Goal: Transaction & Acquisition: Purchase product/service

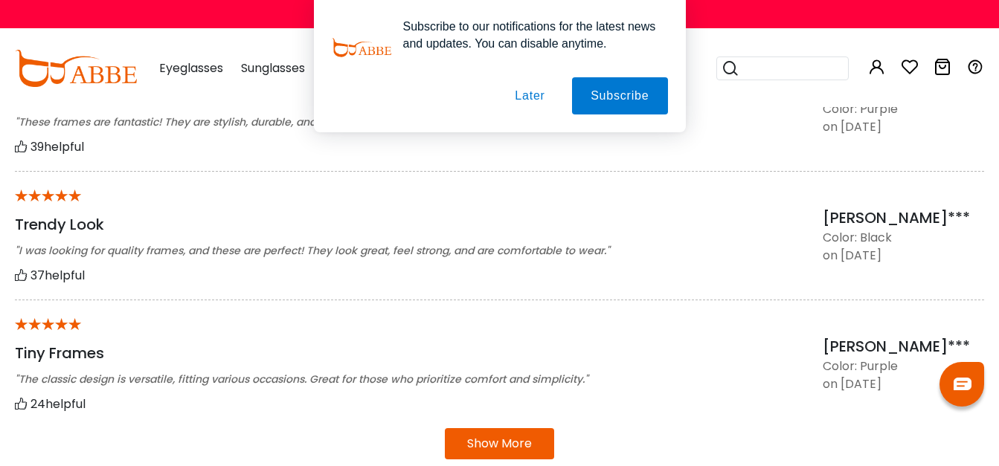
scroll to position [1252, 0]
click at [524, 98] on button "Later" at bounding box center [529, 95] width 67 height 37
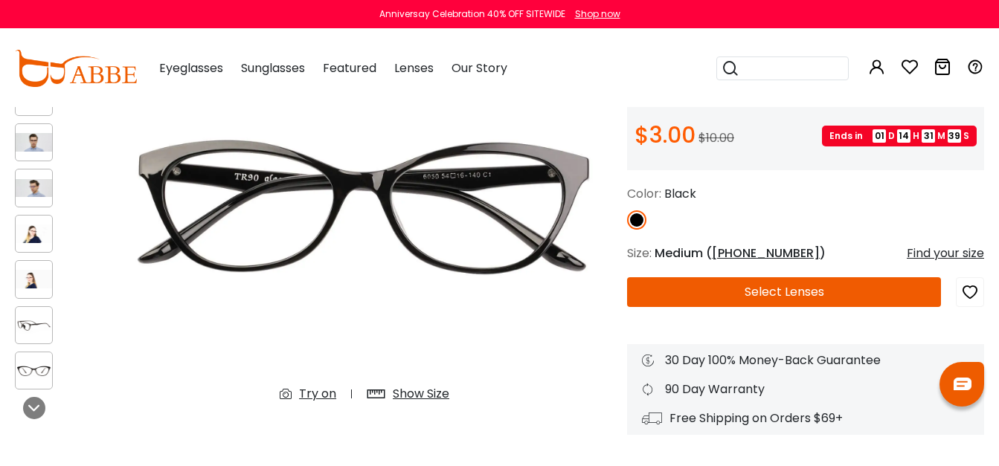
scroll to position [167, 0]
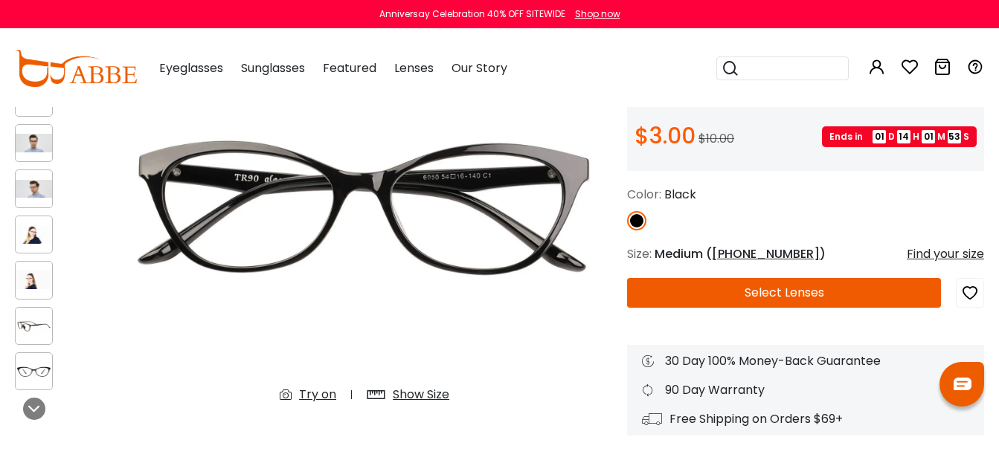
click at [414, 395] on div "Show Size" at bounding box center [421, 395] width 57 height 18
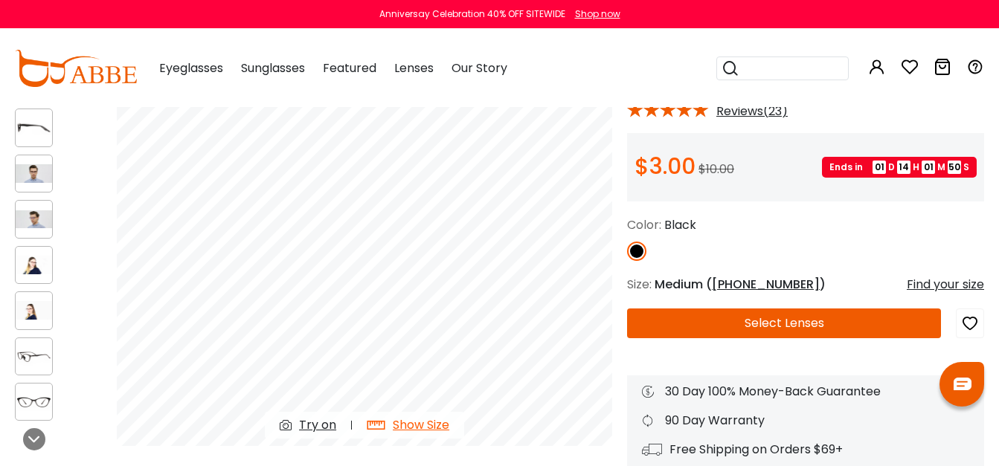
scroll to position [135, 0]
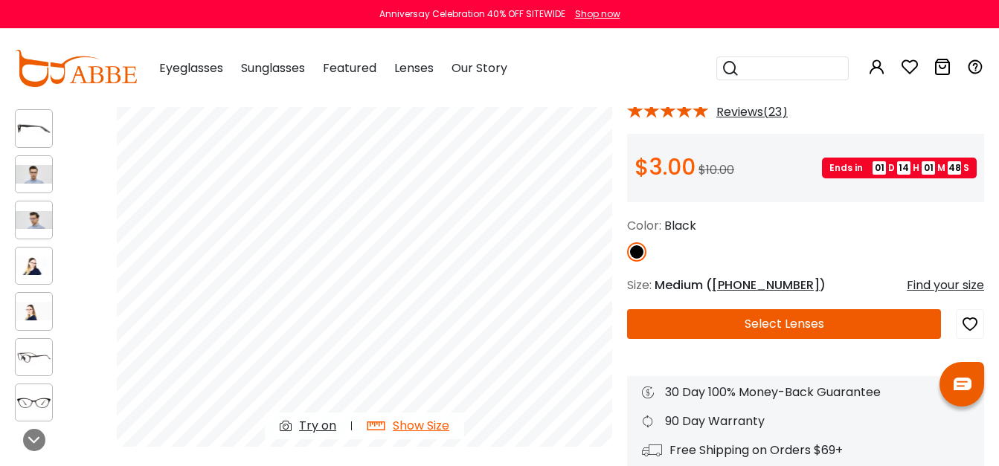
click at [414, 424] on div "Show Size" at bounding box center [421, 426] width 57 height 18
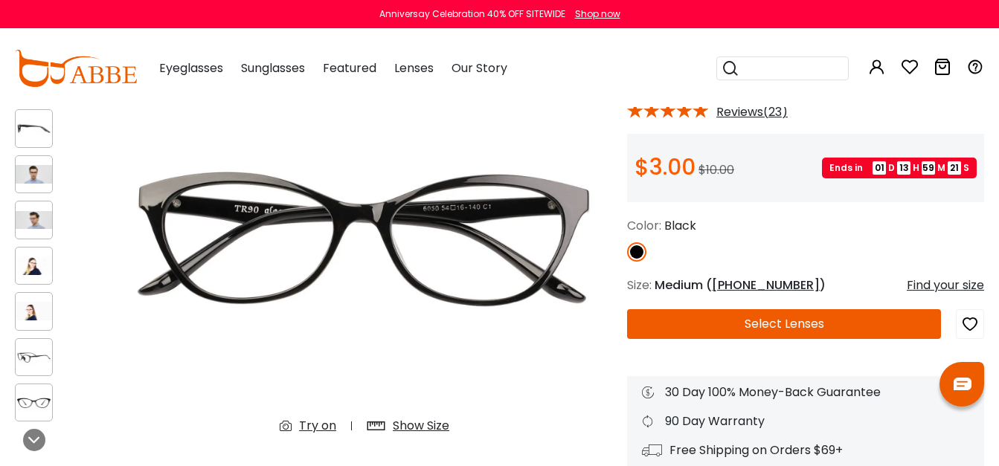
click at [697, 324] on button "Select Lenses" at bounding box center [784, 324] width 314 height 30
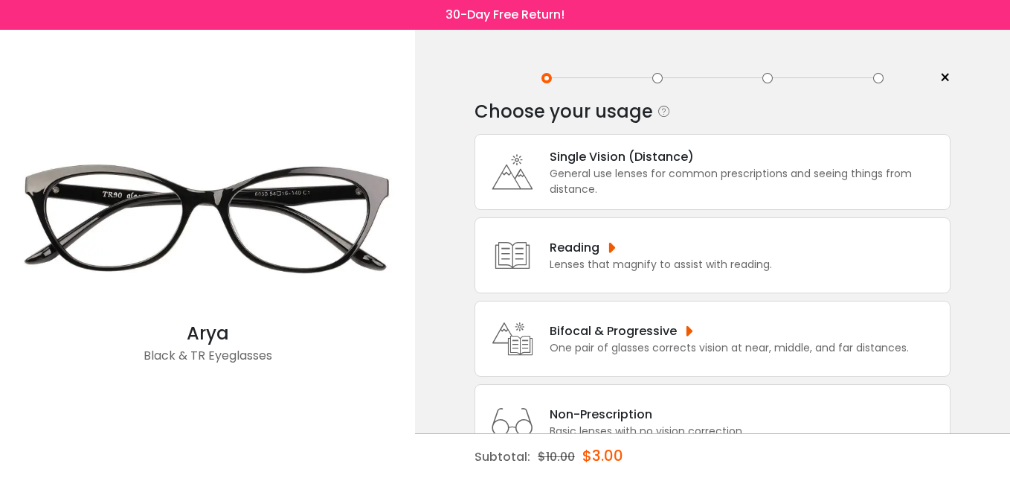
scroll to position [57, 0]
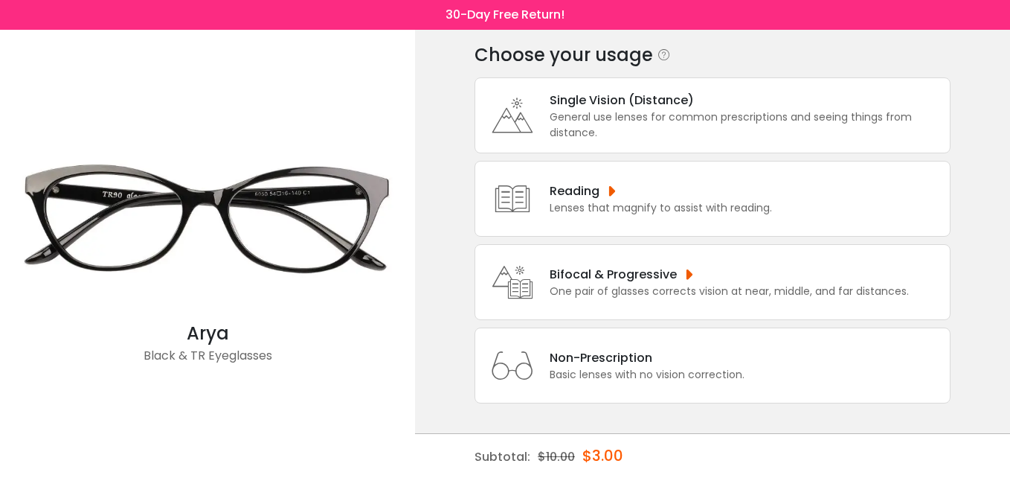
click at [600, 105] on div "Single Vision (Distance)" at bounding box center [746, 100] width 393 height 19
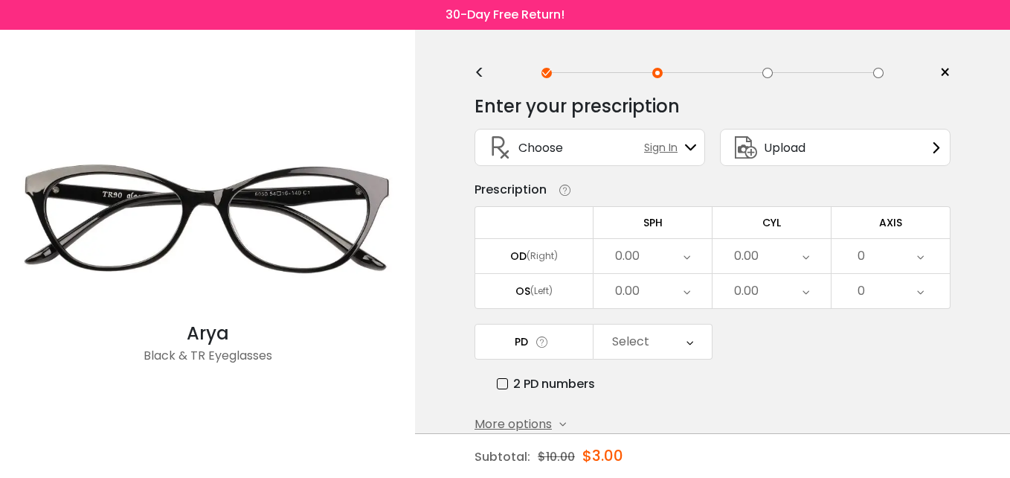
scroll to position [0, 0]
